Goal: Task Accomplishment & Management: Manage account settings

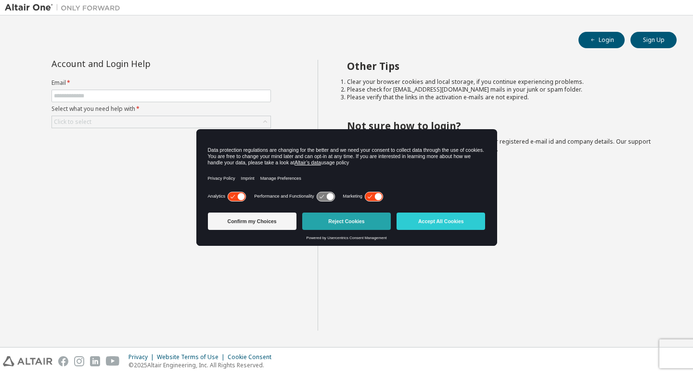
click at [340, 221] on button "Reject Cookies" at bounding box center [346, 220] width 89 height 17
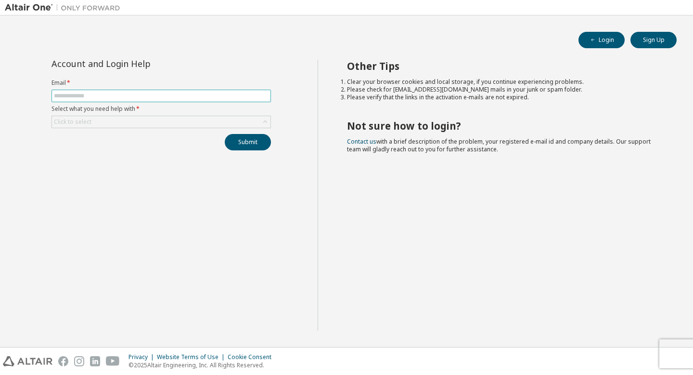
click at [103, 93] on input "text" at bounding box center [161, 96] width 215 height 8
type input "*"
type input "**********"
click at [115, 121] on div "Click to select" at bounding box center [161, 122] width 219 height 12
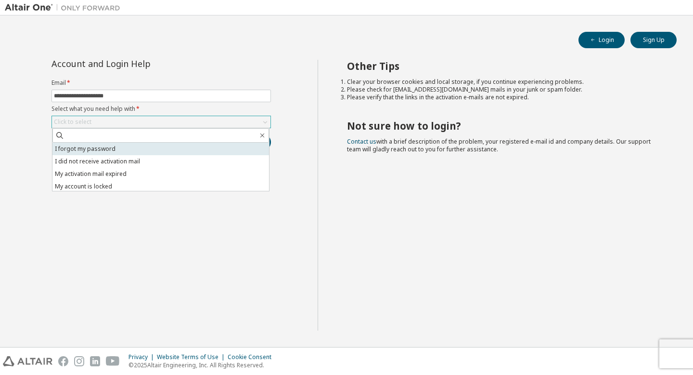
click at [173, 150] on li "I forgot my password" at bounding box center [160, 148] width 217 height 13
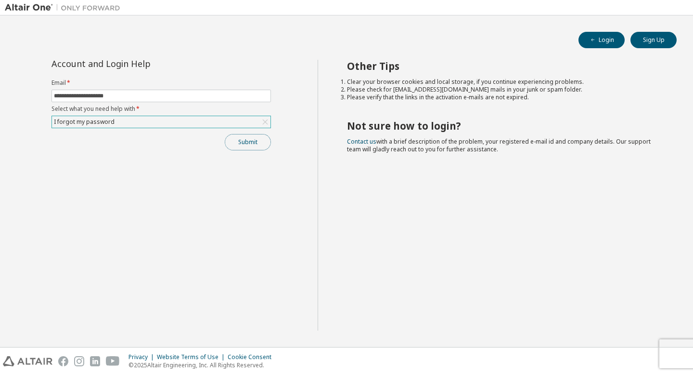
click at [237, 144] on button "Submit" at bounding box center [248, 142] width 46 height 16
